Goal: Transaction & Acquisition: Book appointment/travel/reservation

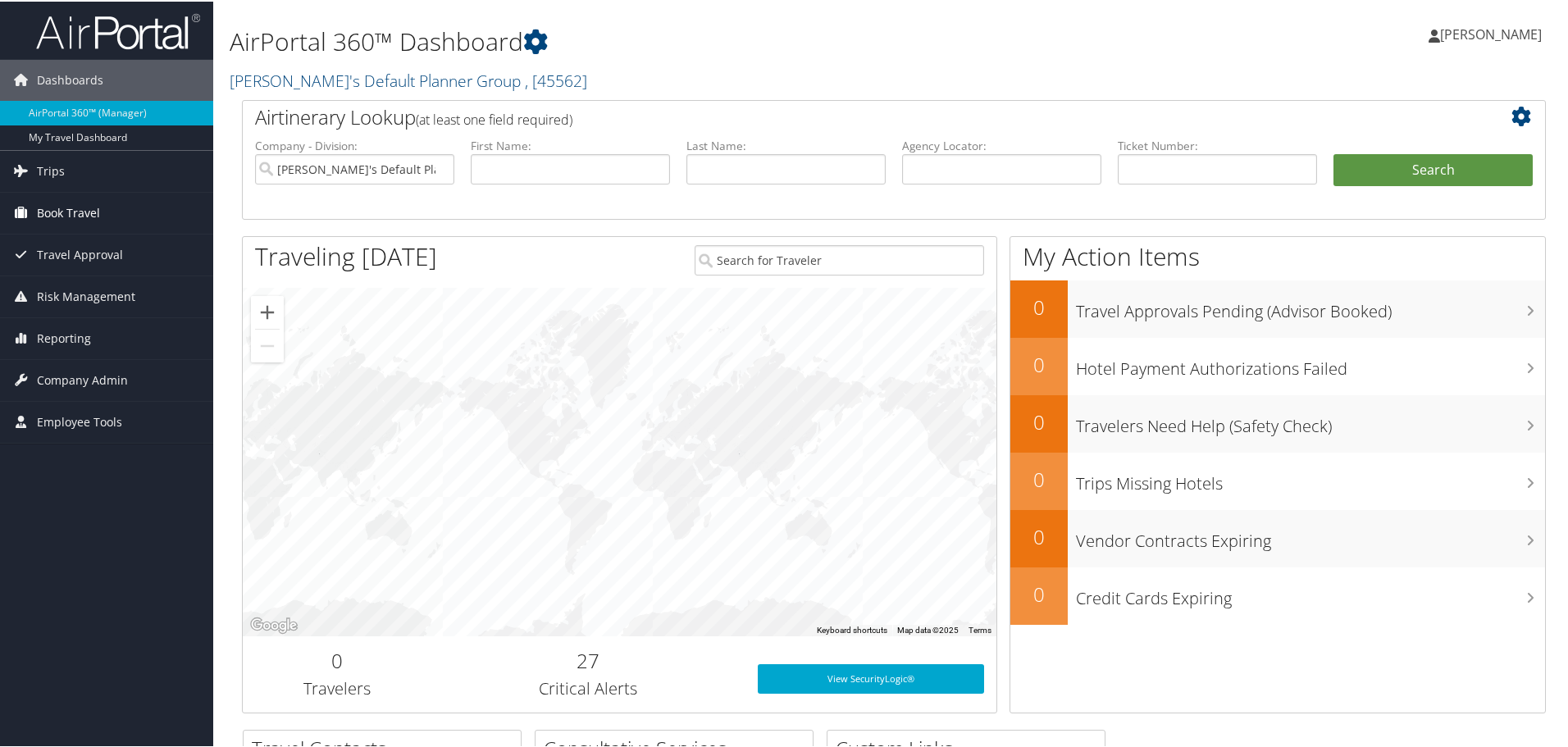
click at [71, 223] on span "Book Travel" at bounding box center [69, 212] width 63 height 41
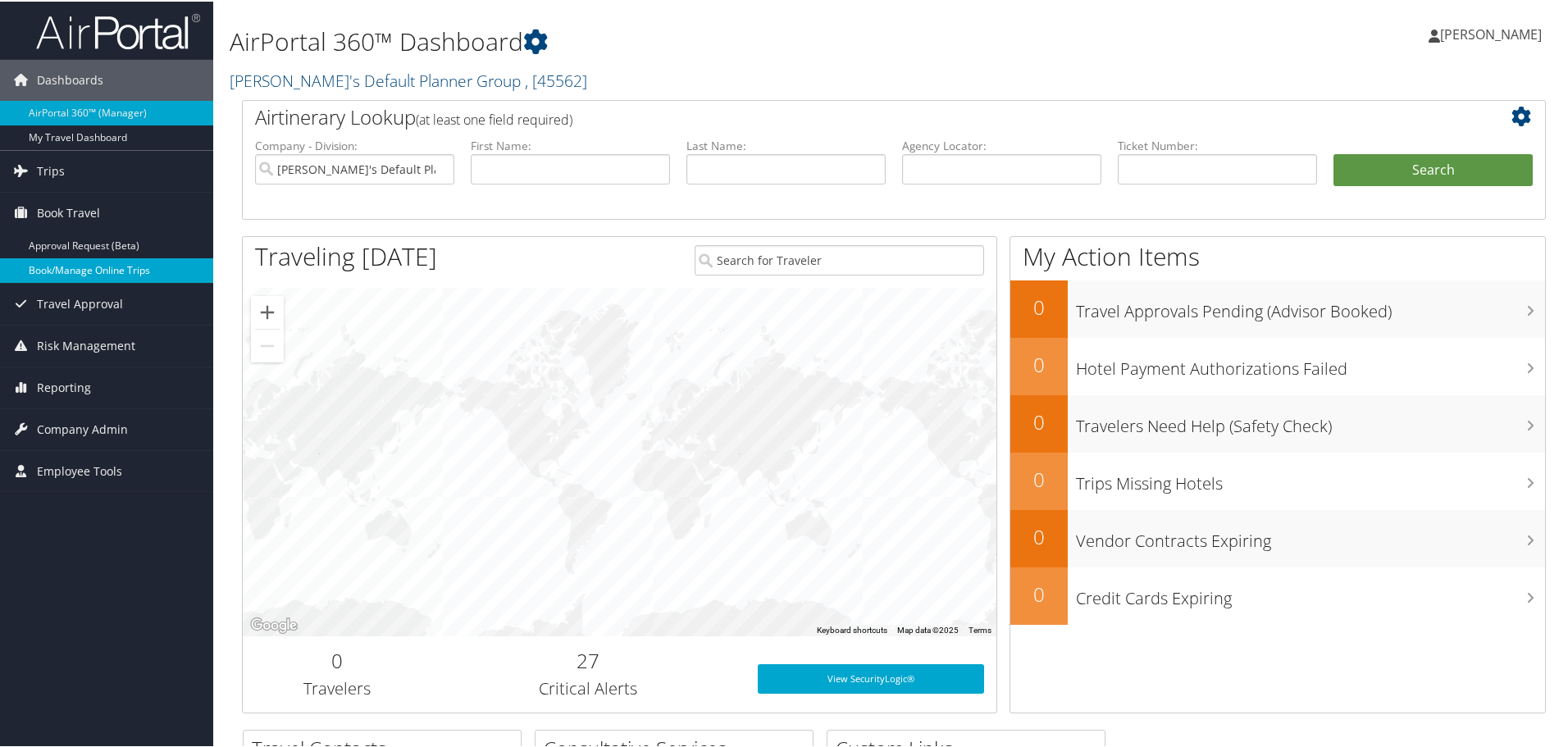
click at [74, 277] on link "Book/Manage Online Trips" at bounding box center [107, 269] width 213 height 25
click at [92, 273] on link "Book/Manage Online Trips" at bounding box center [107, 269] width 213 height 25
